Goal: Task Accomplishment & Management: Manage account settings

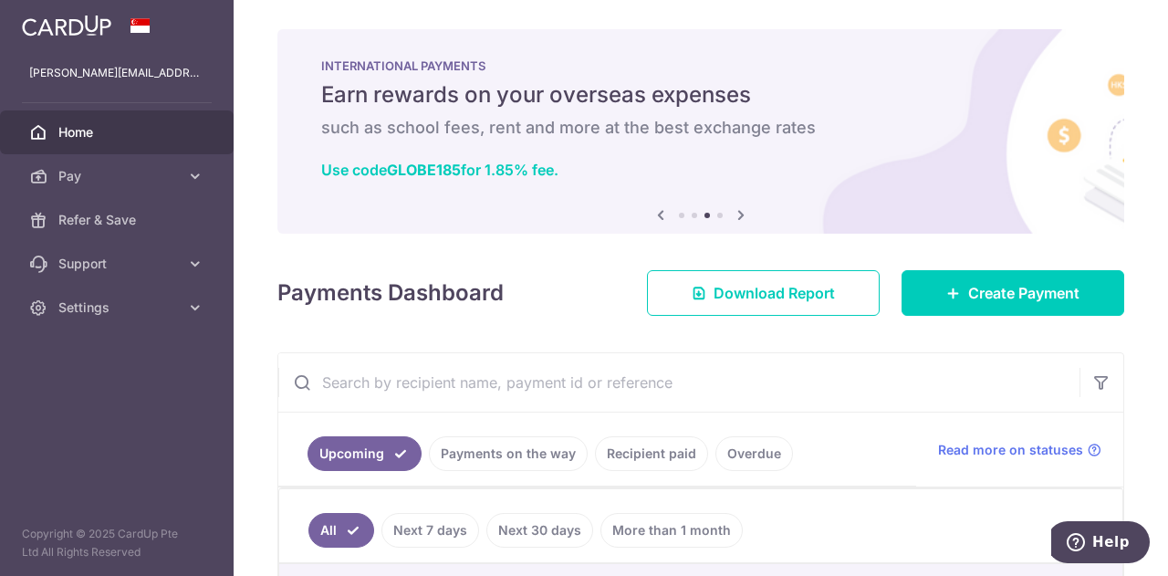
scroll to position [0, 448]
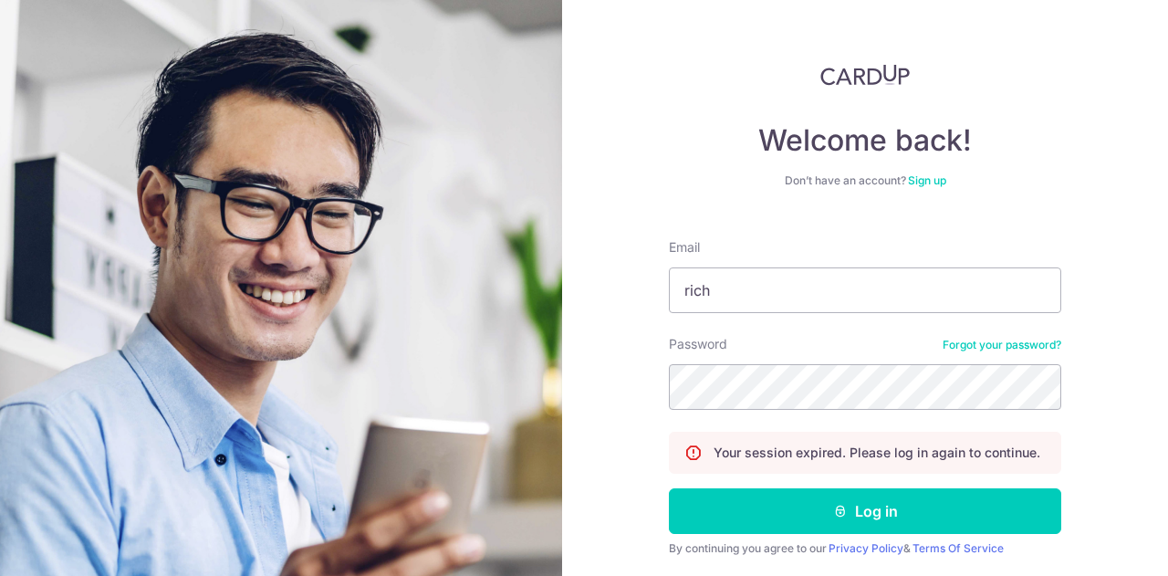
type input "[PERSON_NAME][EMAIL_ADDRESS][DOMAIN_NAME]"
click at [669, 488] on button "Log in" at bounding box center [865, 511] width 392 height 46
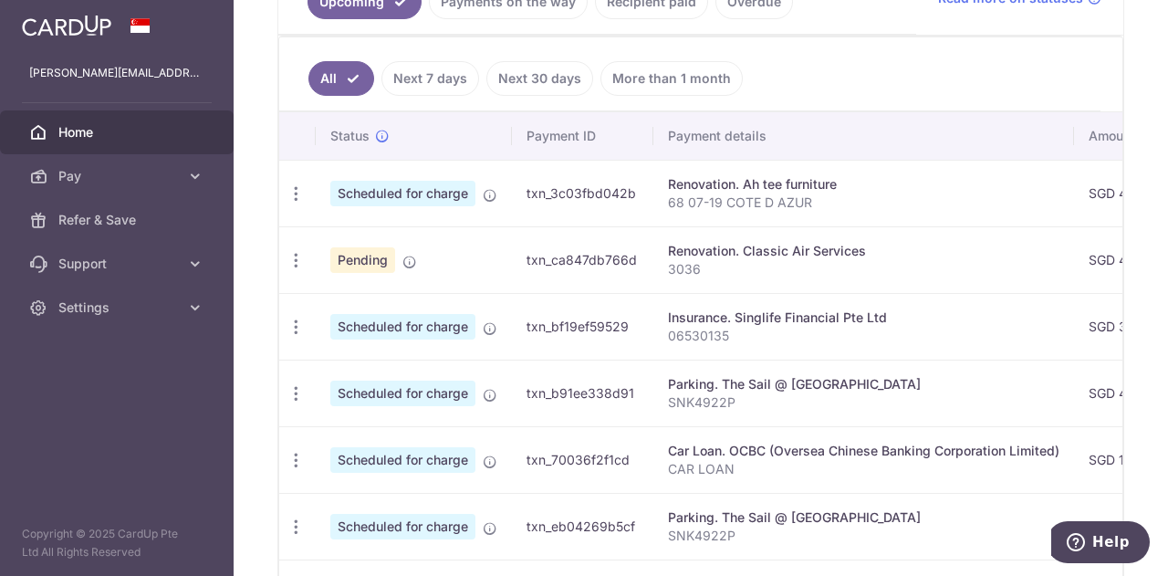
click at [553, 258] on td "txn_ca847db766d" at bounding box center [582, 259] width 141 height 67
click at [364, 250] on span "Pending" at bounding box center [362, 260] width 65 height 26
click at [295, 253] on icon "button" at bounding box center [296, 260] width 19 height 19
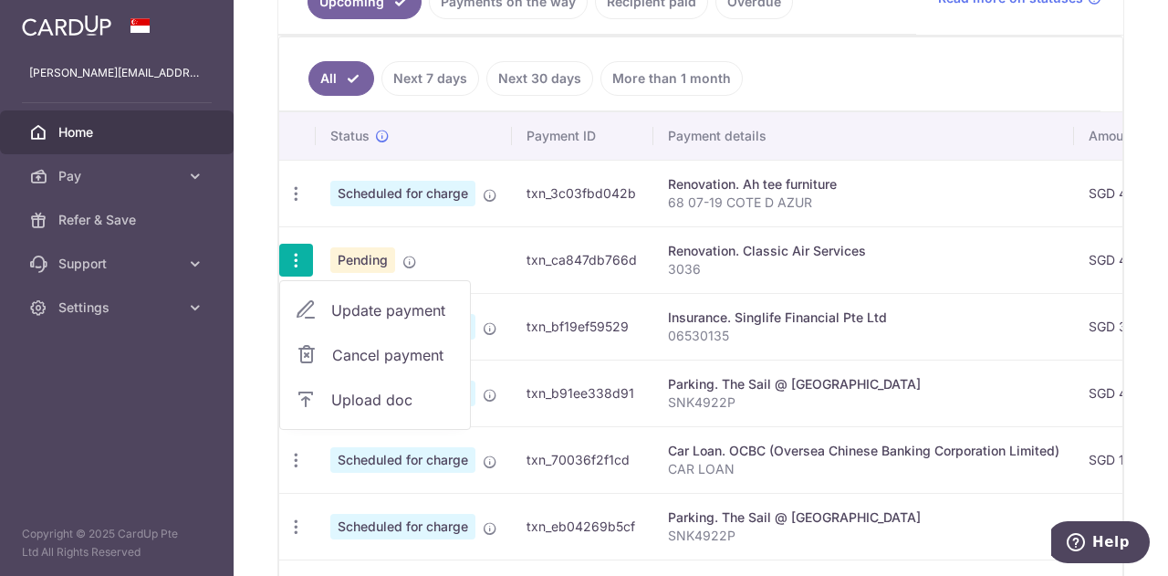
click at [343, 344] on span "Cancel payment" at bounding box center [393, 355] width 122 height 22
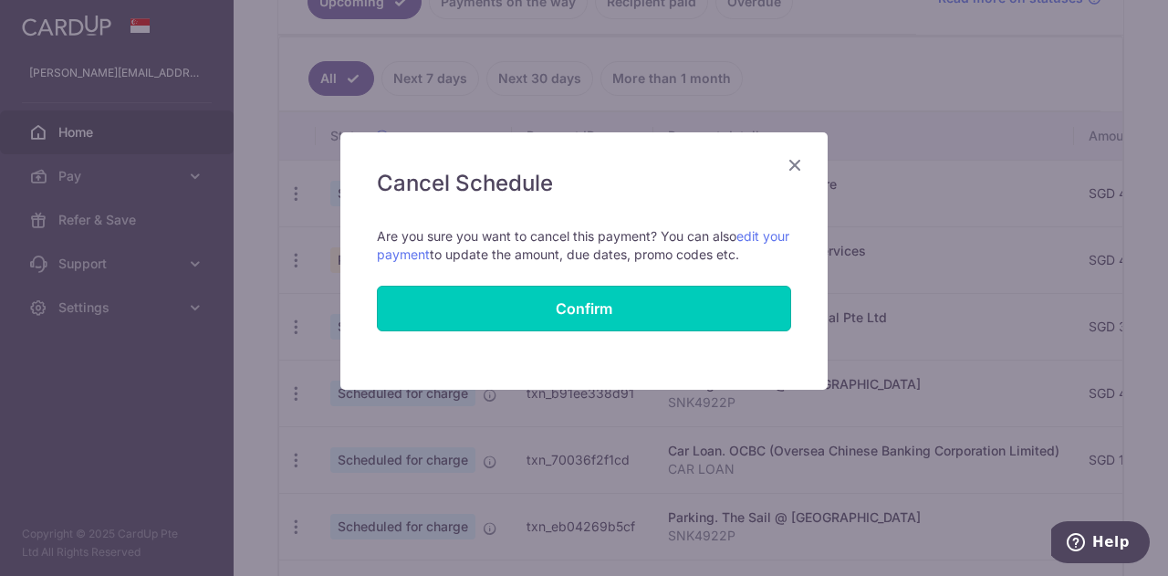
click at [499, 300] on button "Confirm" at bounding box center [584, 309] width 414 height 46
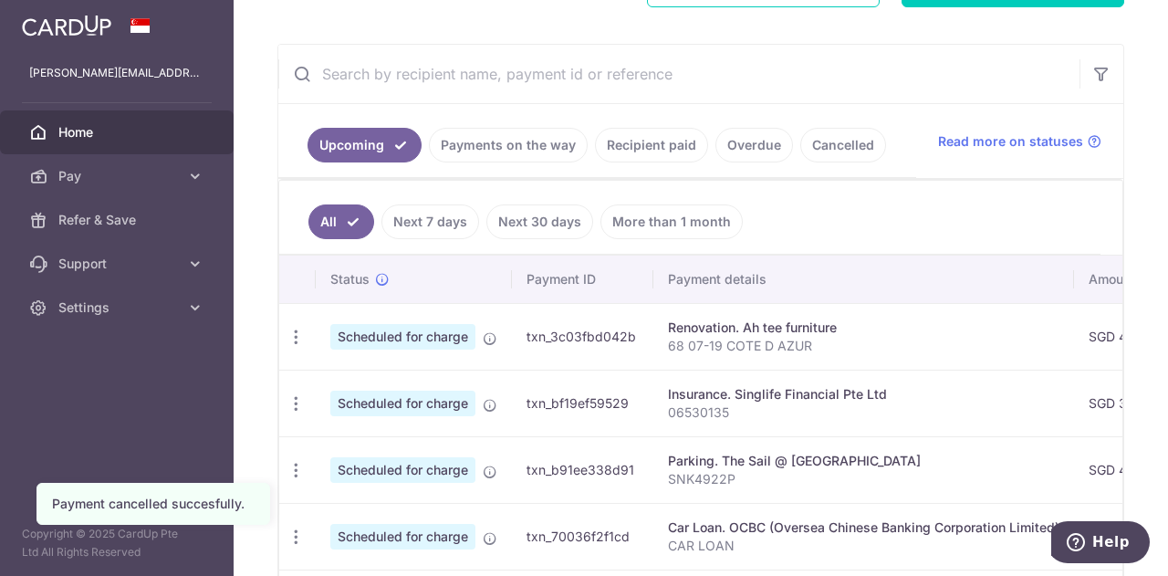
scroll to position [310, 0]
